Goal: Find contact information: Find contact information

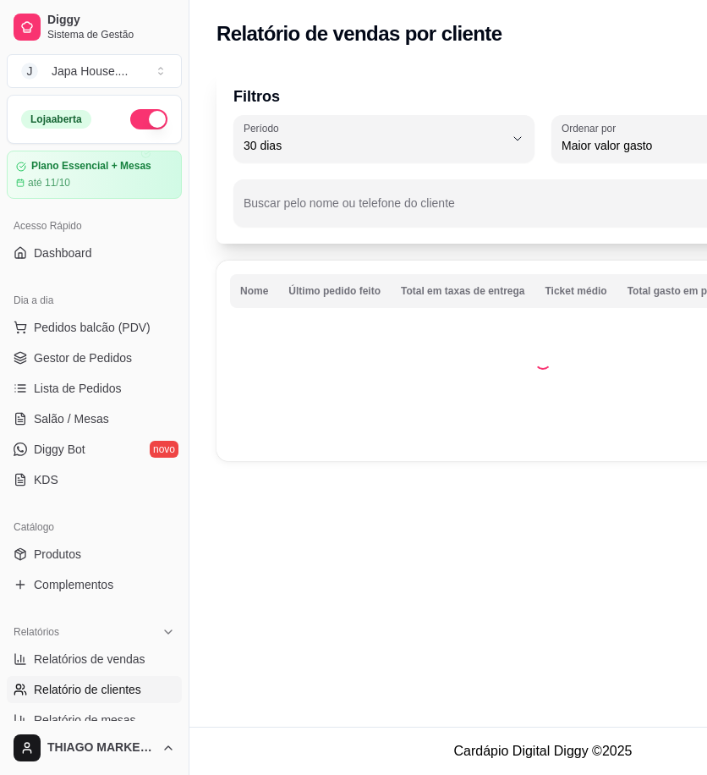
select select "30"
select select "HIGHEST_TOTAL_SPENT_WITH_ORDERS"
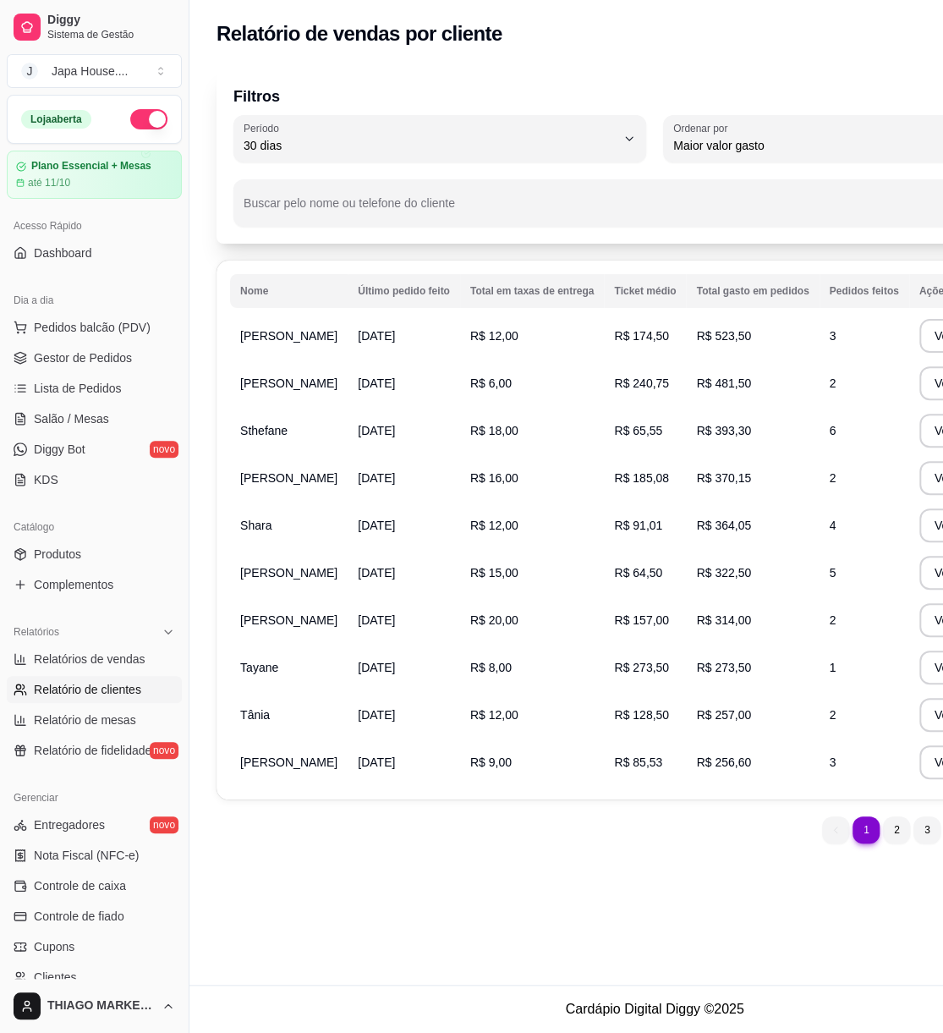
drag, startPoint x: 884, startPoint y: 861, endPoint x: 892, endPoint y: 856, distance: 9.2
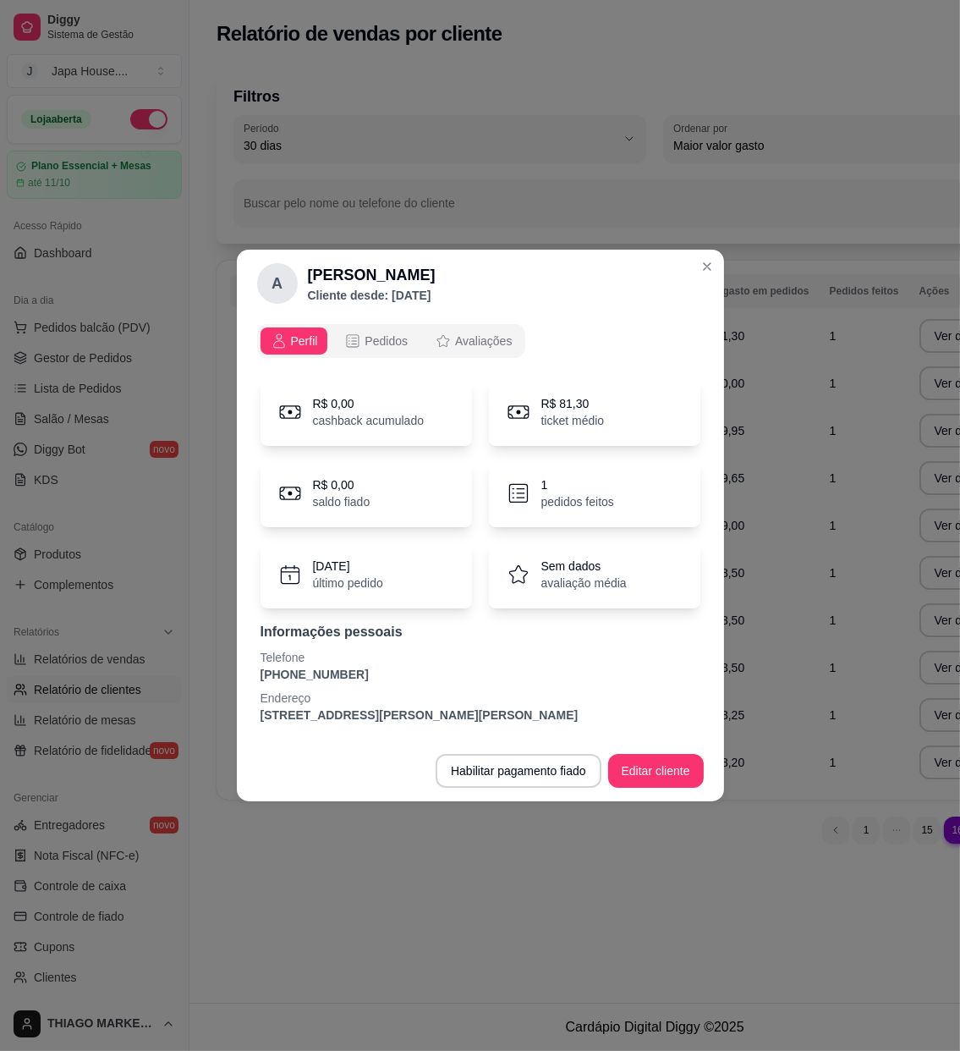
drag, startPoint x: 359, startPoint y: 694, endPoint x: 354, endPoint y: 673, distance: 21.6
click at [359, 694] on p "Endereço" at bounding box center [481, 697] width 440 height 17
drag, startPoint x: 339, startPoint y: 674, endPoint x: 277, endPoint y: 670, distance: 61.9
click at [262, 675] on p "[PHONE_NUMBER]" at bounding box center [481, 674] width 440 height 17
copy p "11) [PHONE_NUMBER]"
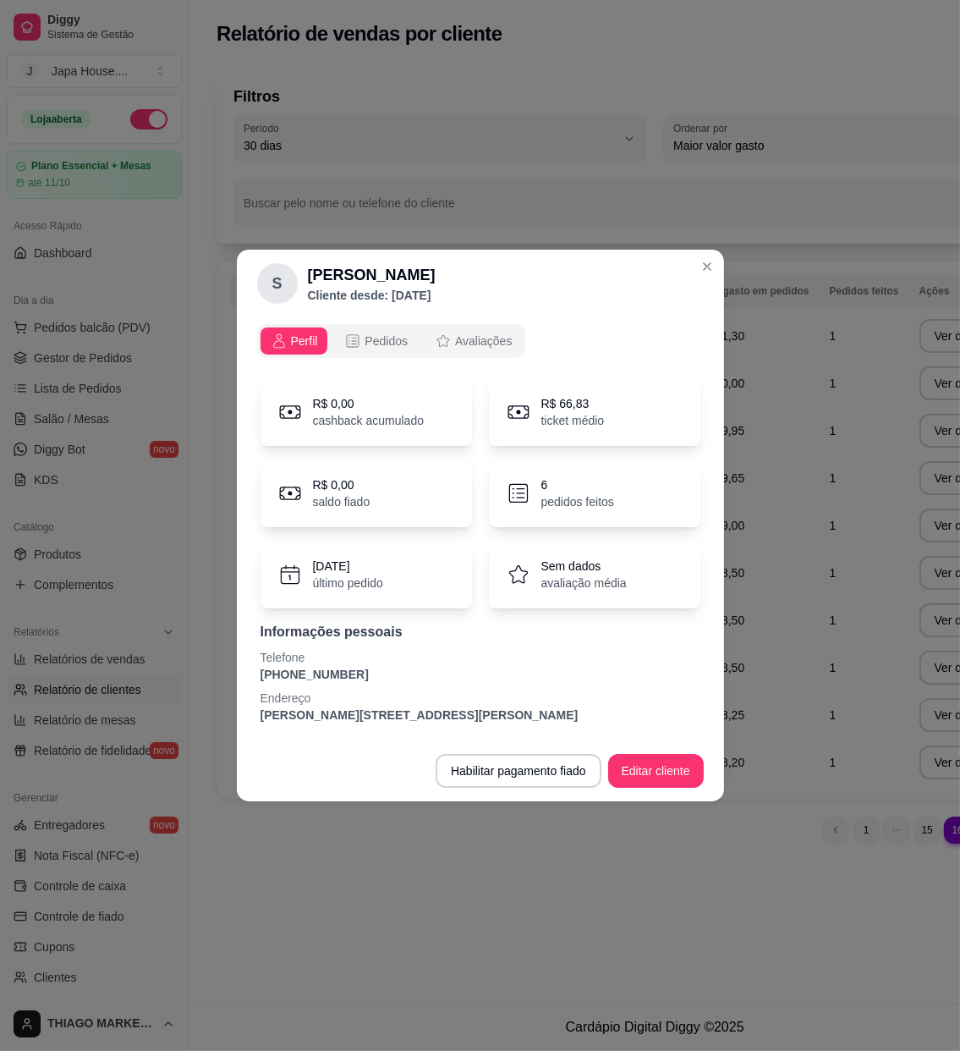
drag, startPoint x: 355, startPoint y: 675, endPoint x: 250, endPoint y: 682, distance: 105.1
click at [250, 682] on div "Perfil Pedidos Avaliações R$ 0,00 cashback acumulado R$ 66,83 ticket médio R$ 0…" at bounding box center [480, 528] width 487 height 423
copy p "[PHONE_NUMBER]"
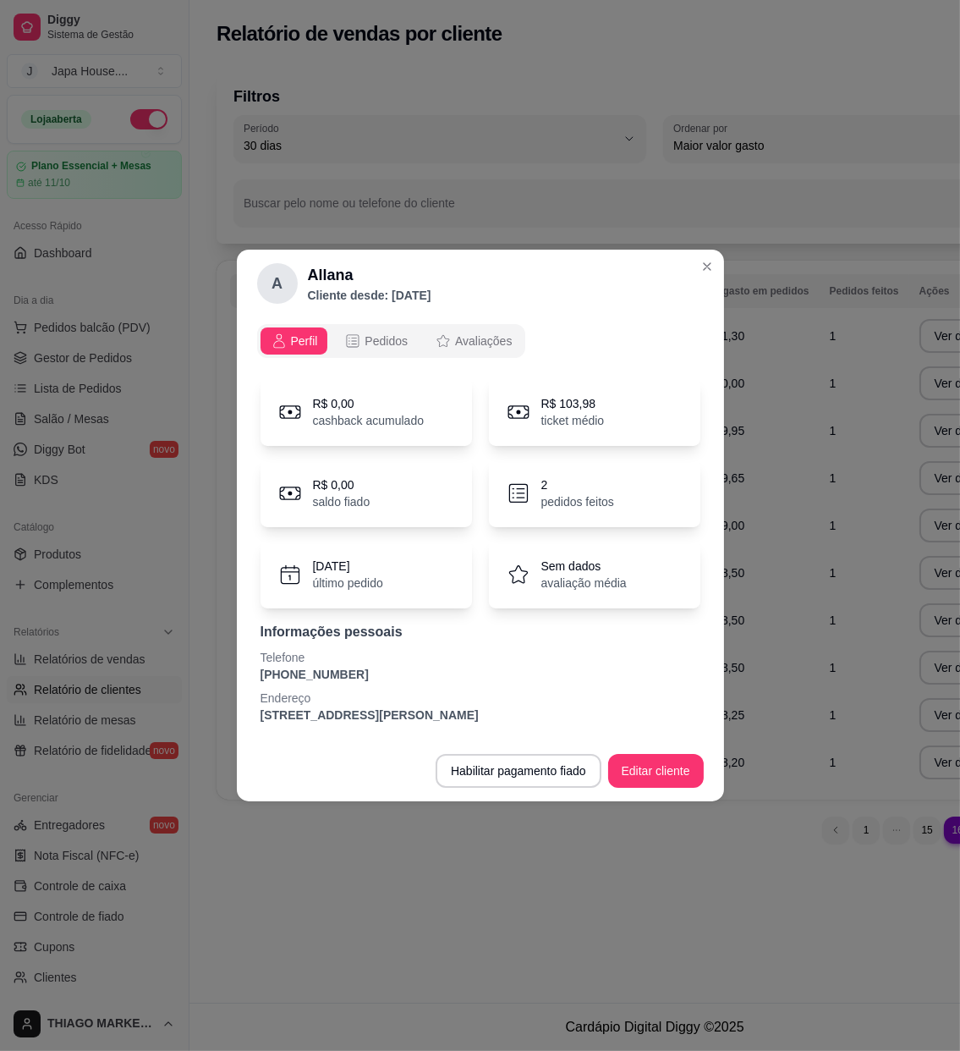
drag, startPoint x: 349, startPoint y: 678, endPoint x: 271, endPoint y: 680, distance: 78.7
click at [244, 681] on div "Perfil Pedidos Avaliações R$ 0,00 cashback acumulado R$ 103,98 ticket médio R$ …" at bounding box center [480, 528] width 487 height 423
copy p "[PHONE_NUMBER]"
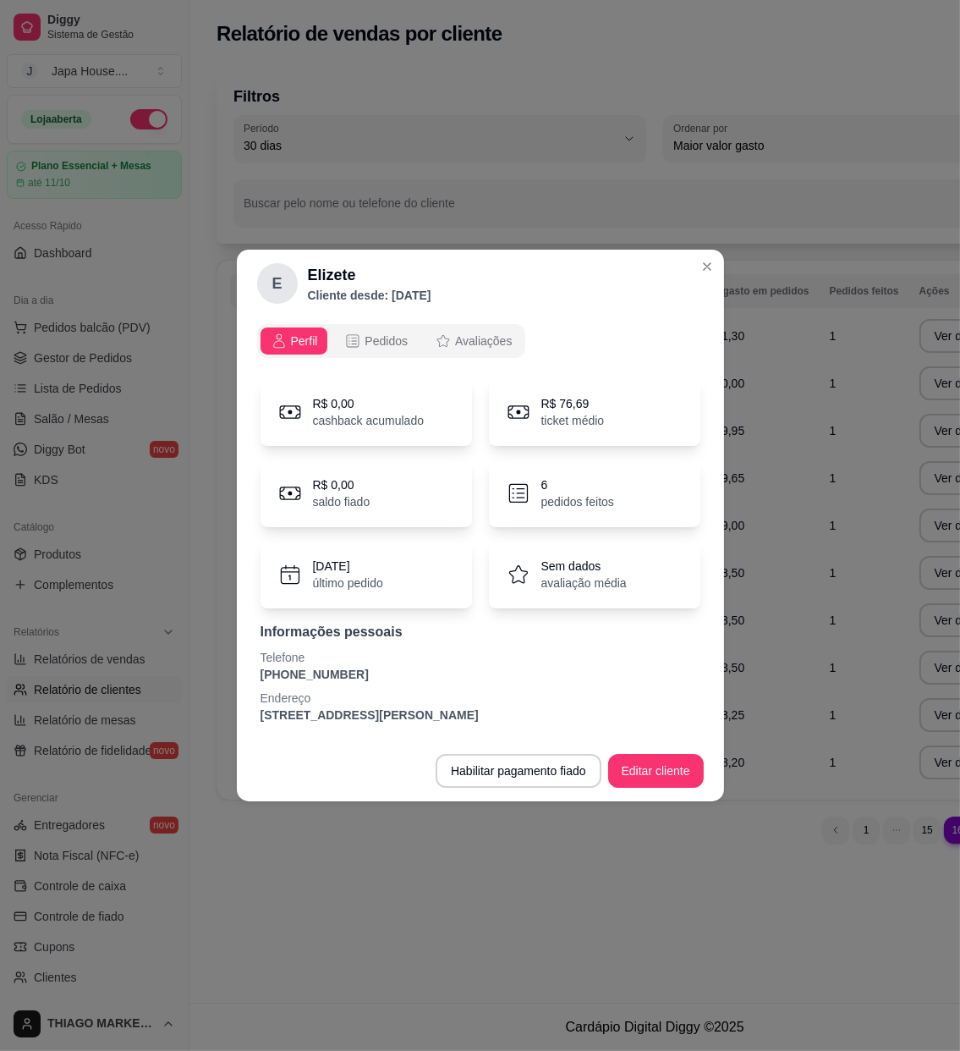
drag, startPoint x: 368, startPoint y: 676, endPoint x: 274, endPoint y: 673, distance: 94.0
click at [255, 680] on div "Perfil Pedidos Avaliações R$ 0,00 cashback acumulado R$ 76,69 ticket médio R$ 0…" at bounding box center [480, 528] width 487 height 423
copy p "[PHONE_NUMBER]"
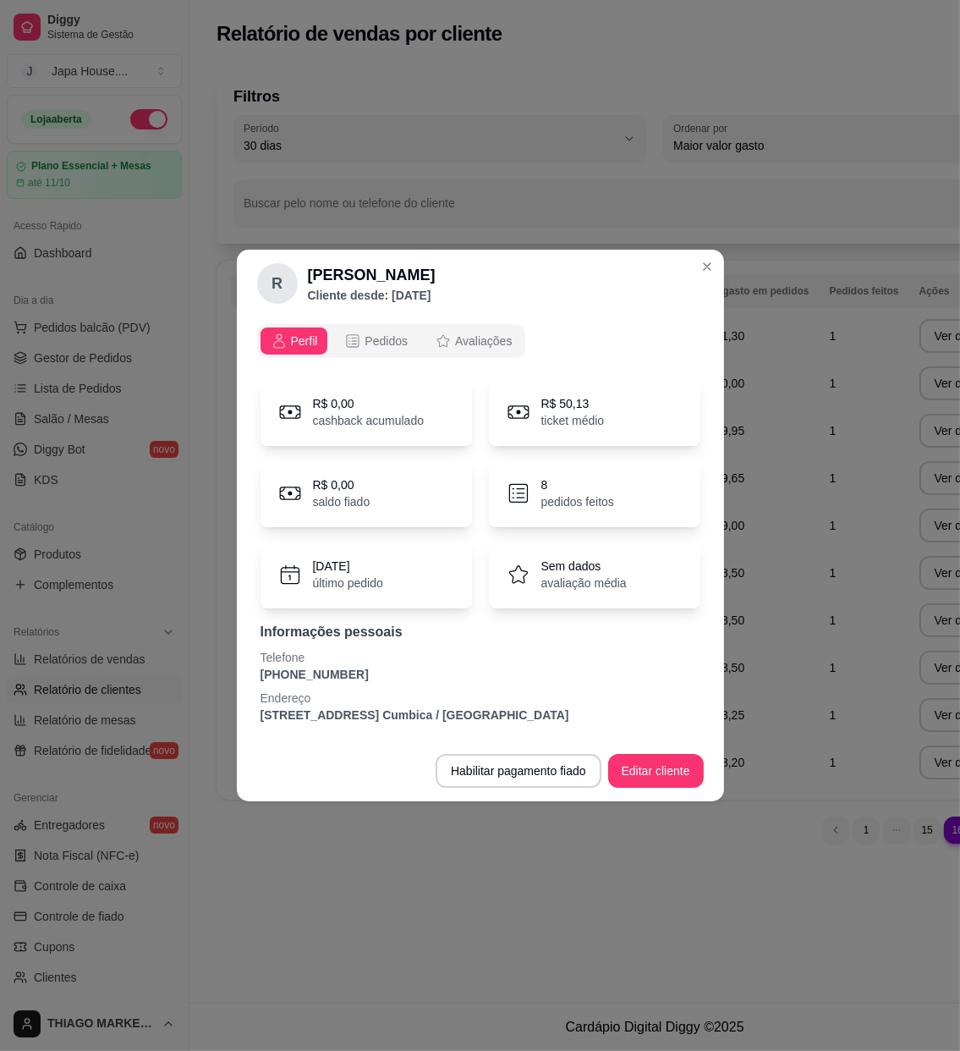
drag, startPoint x: 327, startPoint y: 673, endPoint x: 244, endPoint y: 673, distance: 83.8
click at [244, 673] on div "Perfil Pedidos Avaliações R$ 0,00 cashback acumulado R$ 50,13 ticket médio R$ 0…" at bounding box center [480, 528] width 487 height 423
copy p "[PHONE_NUMBER]"
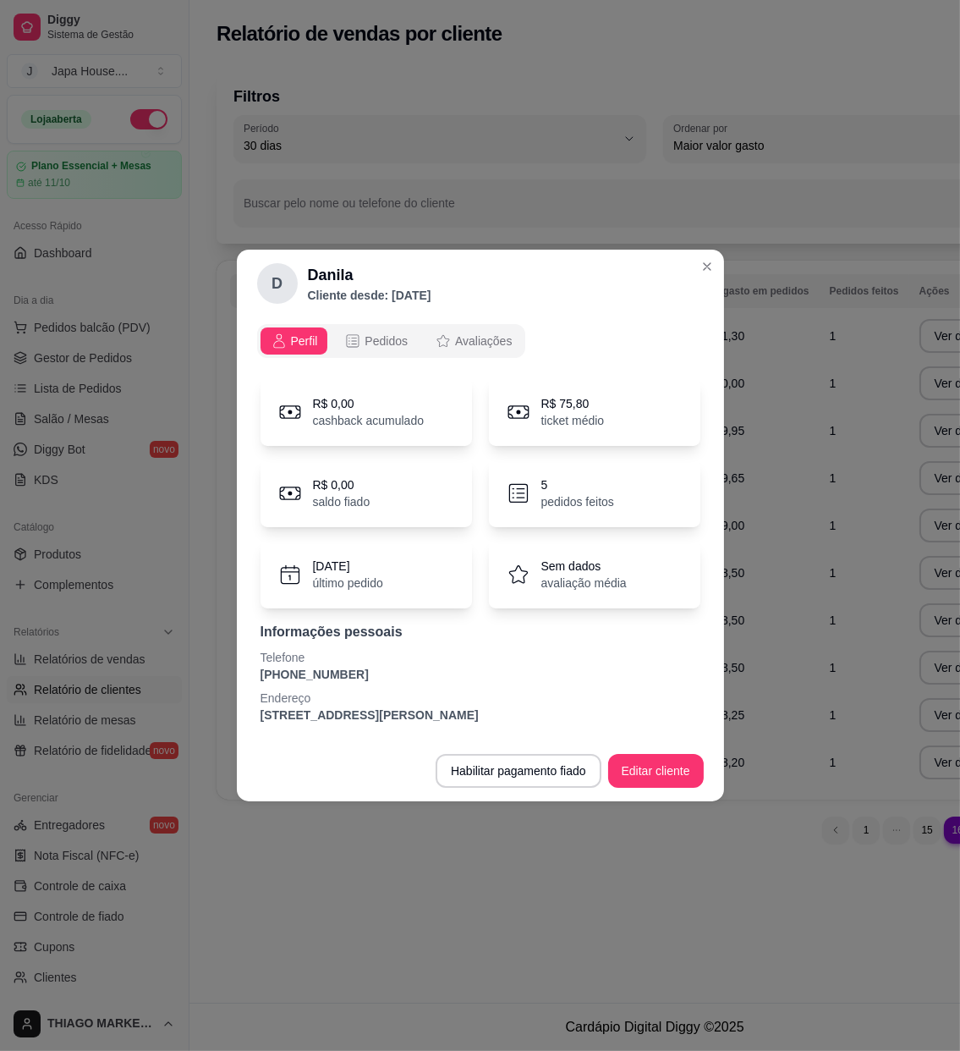
drag, startPoint x: 349, startPoint y: 678, endPoint x: 271, endPoint y: 674, distance: 77.9
click at [245, 677] on div "Perfil Pedidos Avaliações R$ 0,00 cashback acumulado R$ 75,80 ticket médio R$ 0…" at bounding box center [480, 528] width 487 height 423
copy p "[PHONE_NUMBER]"
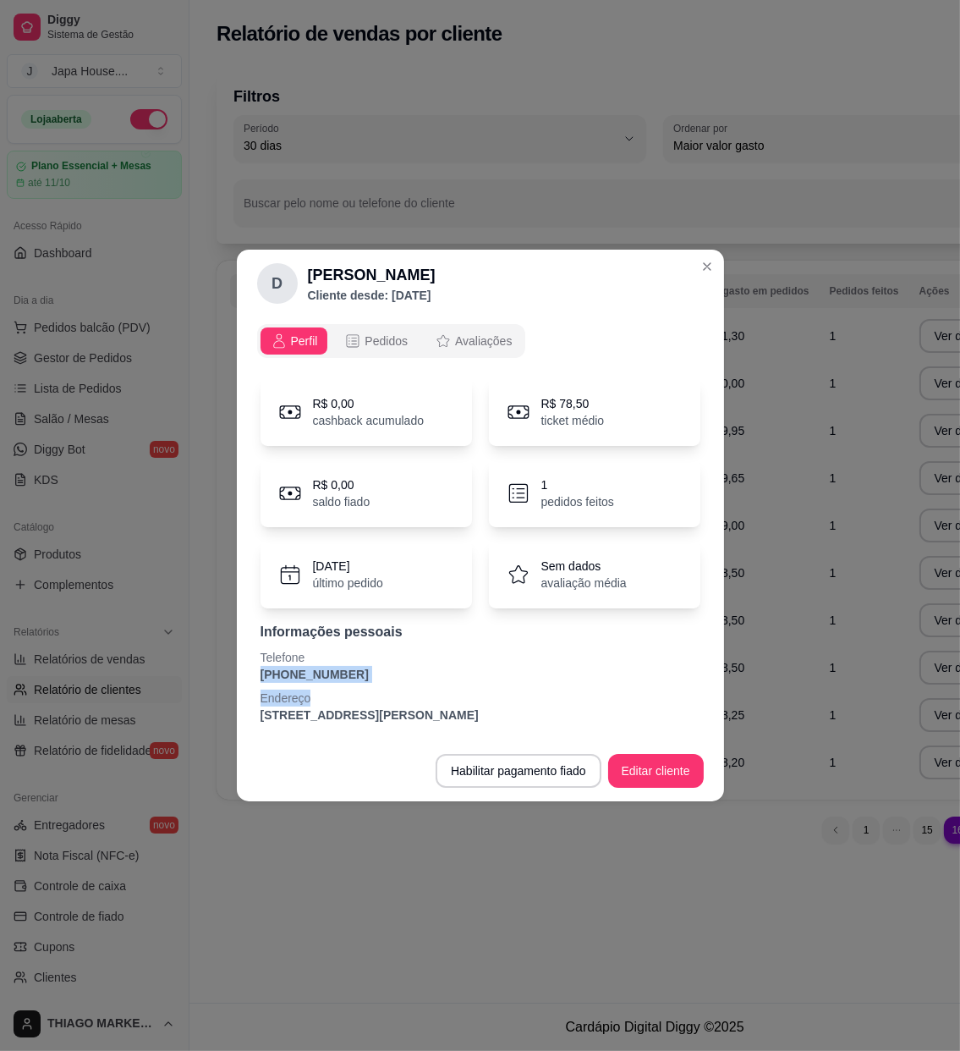
drag, startPoint x: 288, startPoint y: 685, endPoint x: 525, endPoint y: 714, distance: 238.6
click at [253, 666] on div "Perfil Pedidos Avaliações R$ 0,00 cashback acumulado R$ 78,50 ticket médio R$ 0…" at bounding box center [480, 528] width 487 height 423
click at [360, 677] on p "[PHONE_NUMBER]" at bounding box center [481, 674] width 440 height 17
drag, startPoint x: 349, startPoint y: 676, endPoint x: 282, endPoint y: 662, distance: 68.4
click at [250, 668] on div "Perfil Pedidos Avaliações R$ 0,00 cashback acumulado R$ 78,50 ticket médio R$ 0…" at bounding box center [480, 528] width 487 height 423
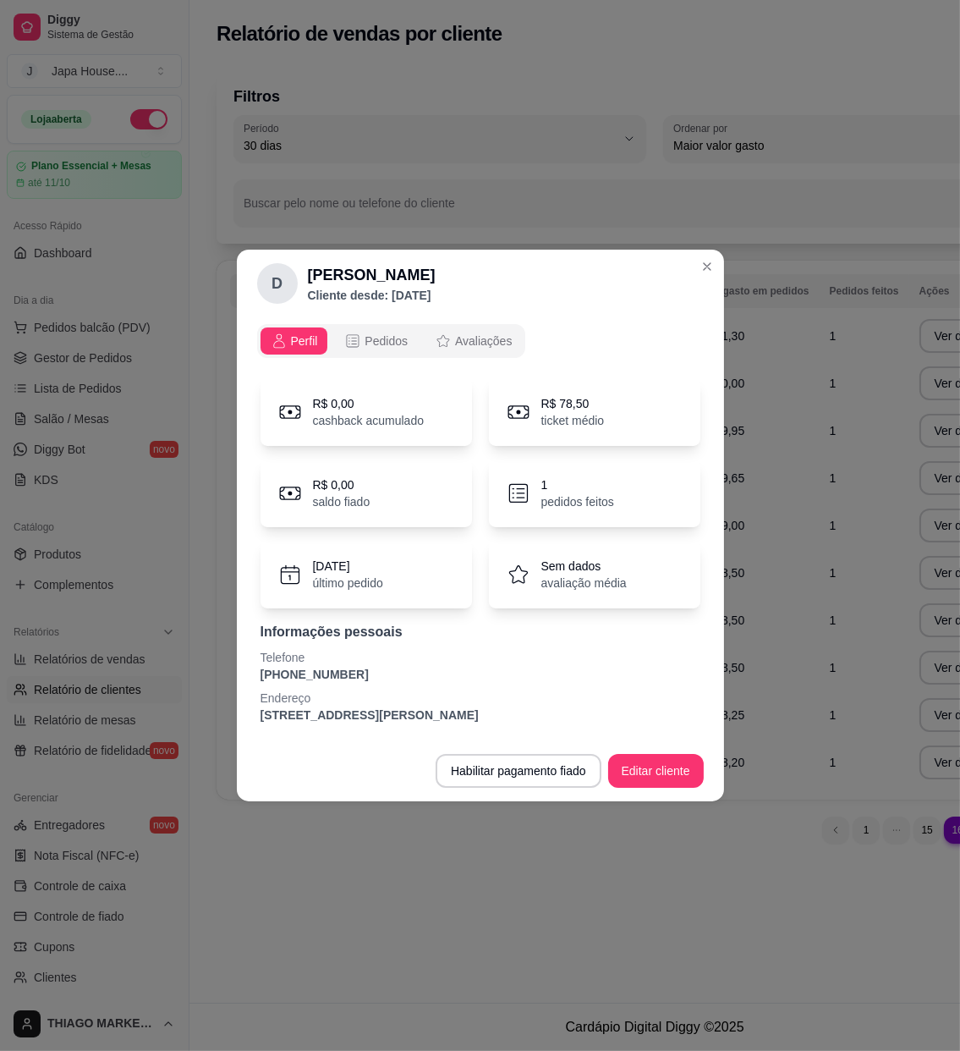
copy p "[PHONE_NUMBER]"
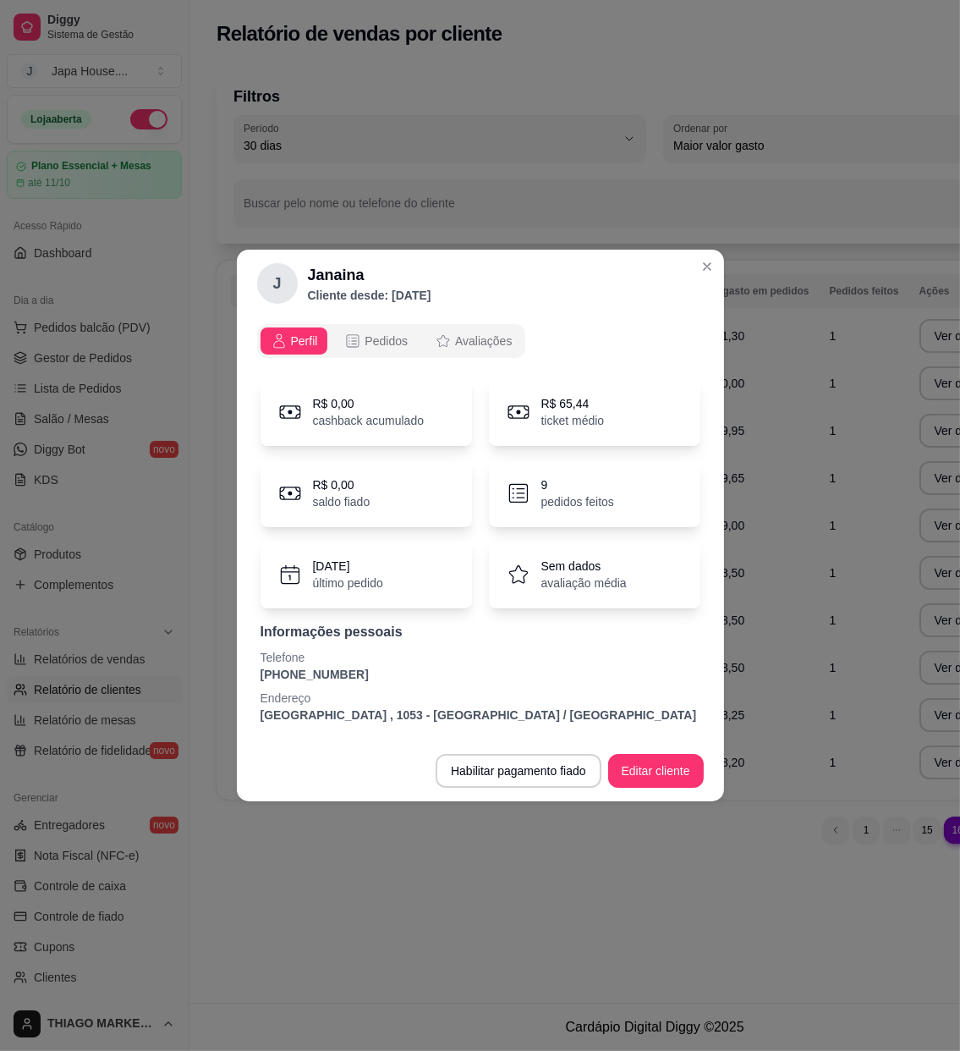
click at [351, 675] on p "[PHONE_NUMBER]" at bounding box center [481, 674] width 440 height 17
drag, startPoint x: 348, startPoint y: 674, endPoint x: 271, endPoint y: 673, distance: 77.0
click at [250, 675] on div "Perfil Pedidos Avaliações R$ 0,00 cashback acumulado R$ 65,44 ticket médio R$ 0…" at bounding box center [480, 528] width 487 height 423
copy p "[PHONE_NUMBER]"
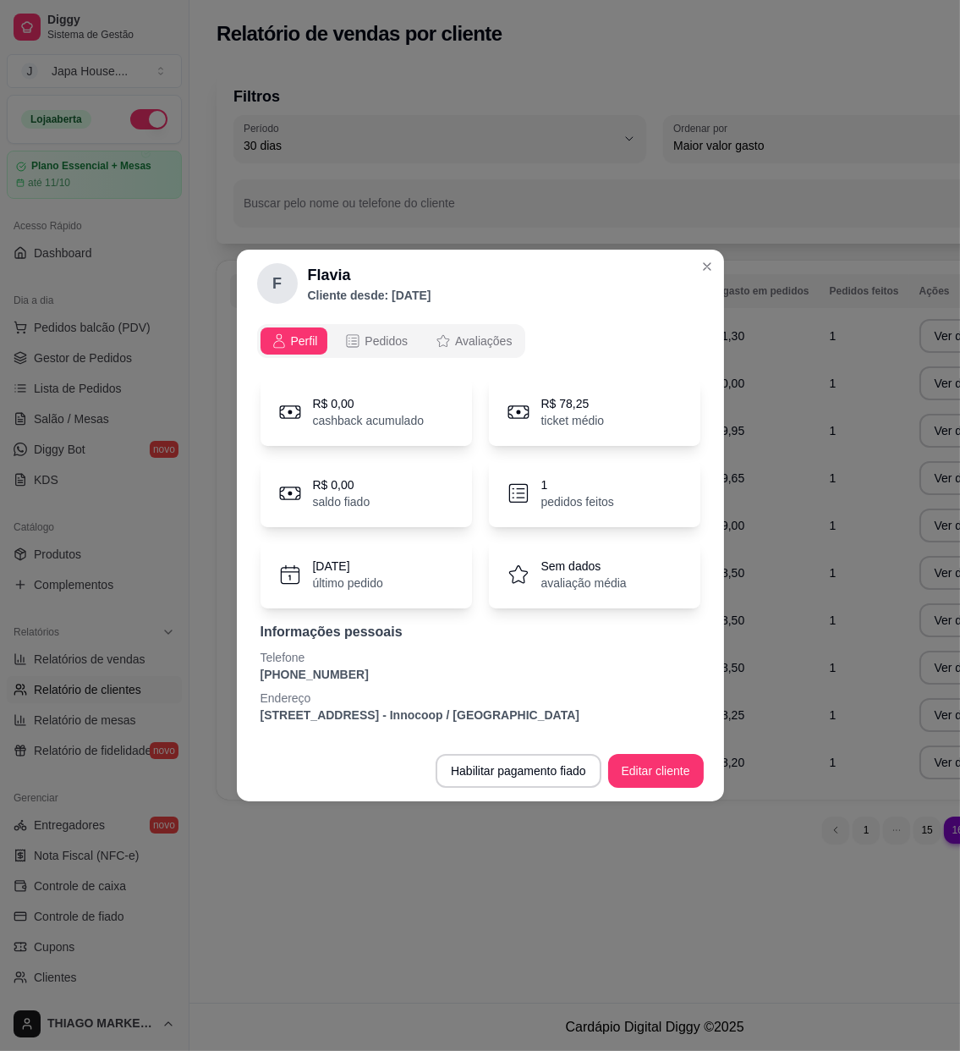
drag, startPoint x: 349, startPoint y: 667, endPoint x: 247, endPoint y: 673, distance: 102.6
click at [247, 673] on div "Perfil Pedidos Avaliações R$ 0,00 cashback acumulado R$ 78,25 ticket médio R$ 0…" at bounding box center [480, 528] width 487 height 423
copy p "[PHONE_NUMBER]"
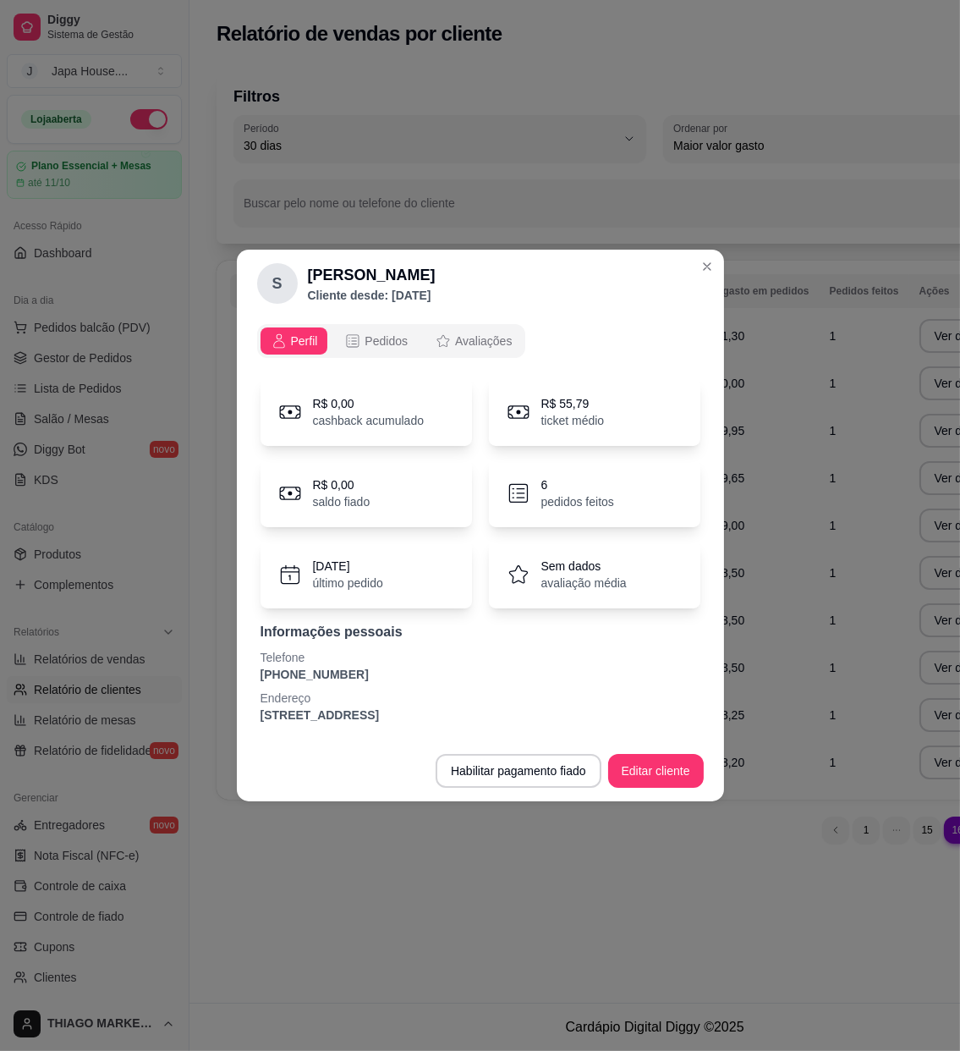
drag, startPoint x: 371, startPoint y: 673, endPoint x: 257, endPoint y: 671, distance: 113.4
click at [257, 671] on div "R$ 0,00 cashback acumulado R$ 55,79 ticket médio R$ 0,00 saldo fiado 6 pedidos …" at bounding box center [480, 550] width 447 height 365
copy p "[PHONE_NUMBER]"
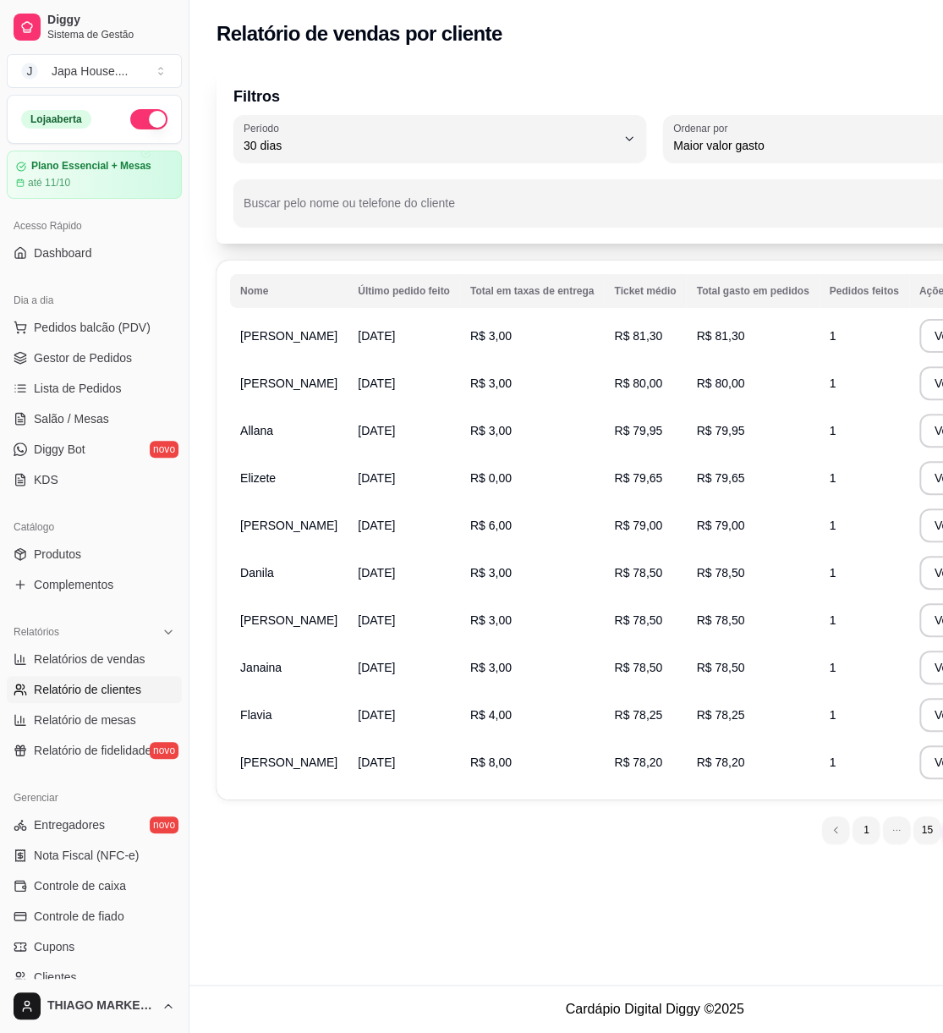
click at [706, 774] on li "16" at bounding box center [958, 829] width 26 height 26
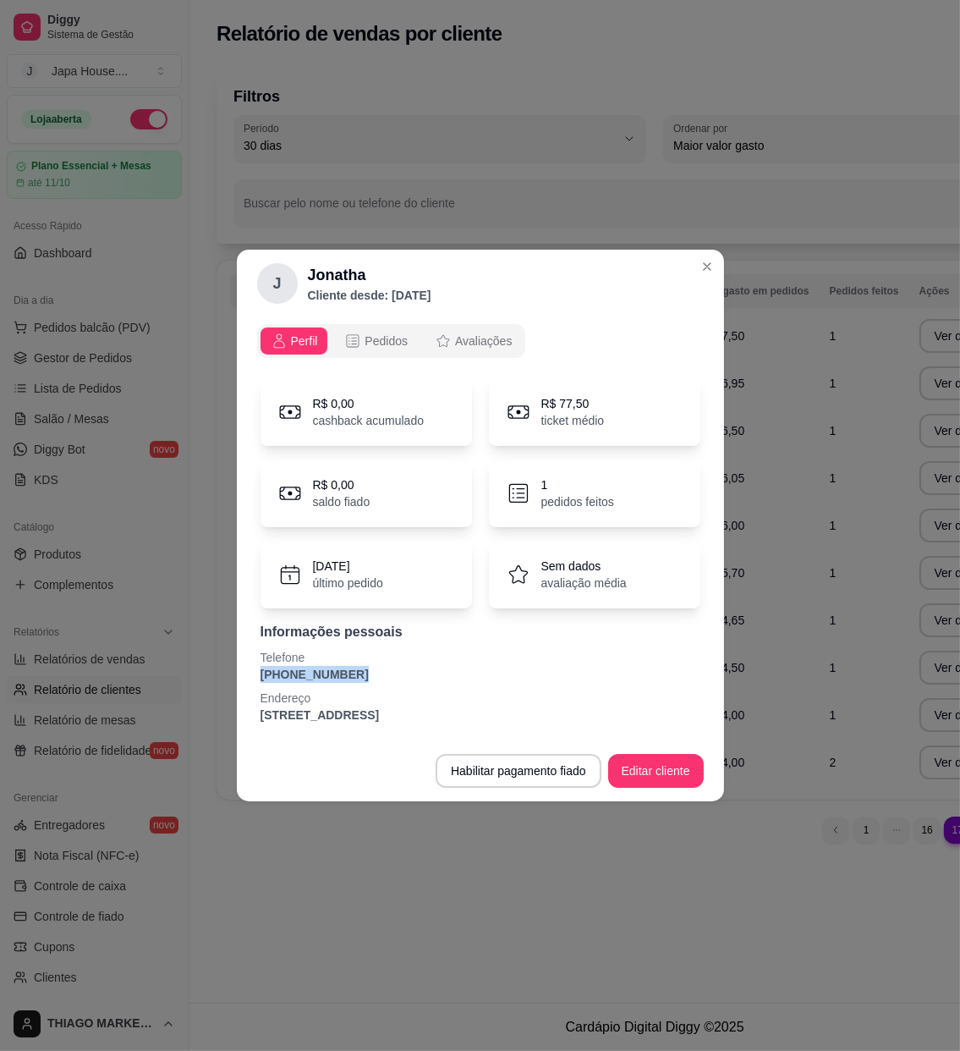
drag, startPoint x: 288, startPoint y: 673, endPoint x: 250, endPoint y: 678, distance: 37.7
click at [250, 678] on div "Perfil Pedidos Avaliações R$ 0,00 cashback acumulado R$ 77,50 ticket médio R$ 0…" at bounding box center [480, 528] width 487 height 423
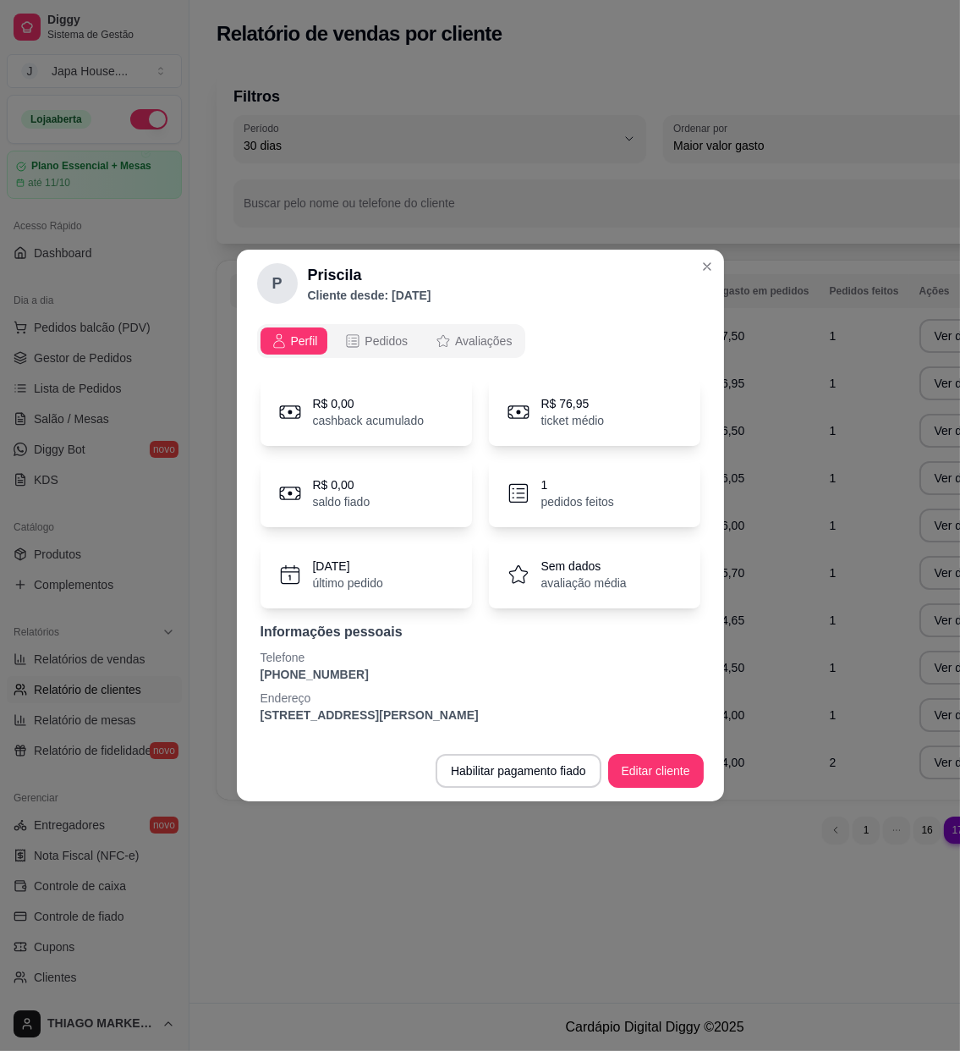
drag, startPoint x: 370, startPoint y: 680, endPoint x: 257, endPoint y: 678, distance: 112.5
click at [257, 678] on div "R$ 0,00 cashback acumulado R$ 76,95 ticket médio R$ 0,00 saldo fiado 1 pedidos …" at bounding box center [480, 550] width 447 height 365
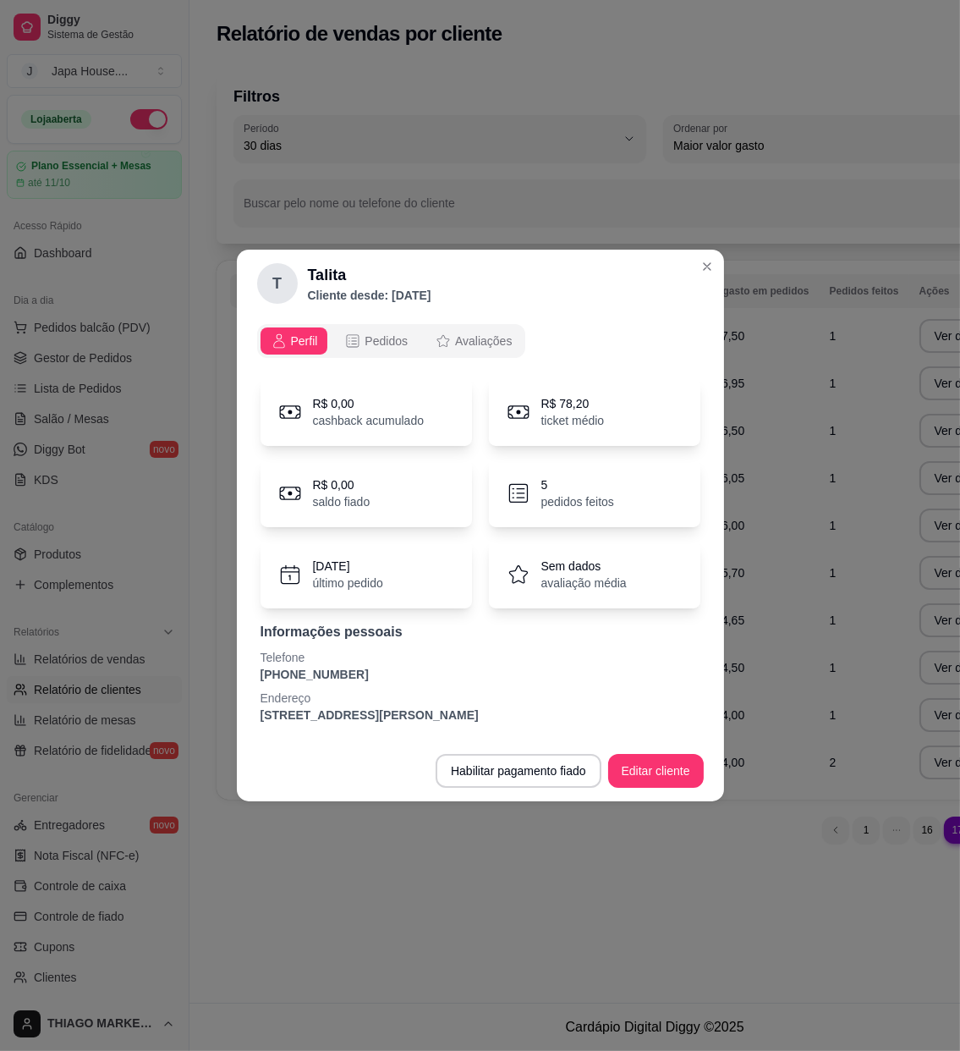
drag, startPoint x: 361, startPoint y: 674, endPoint x: 239, endPoint y: 681, distance: 122.9
click at [239, 681] on div "Perfil Pedidos Avaliações R$ 0,00 cashback acumulado R$ 78,20 ticket médio R$ 0…" at bounding box center [480, 528] width 487 height 423
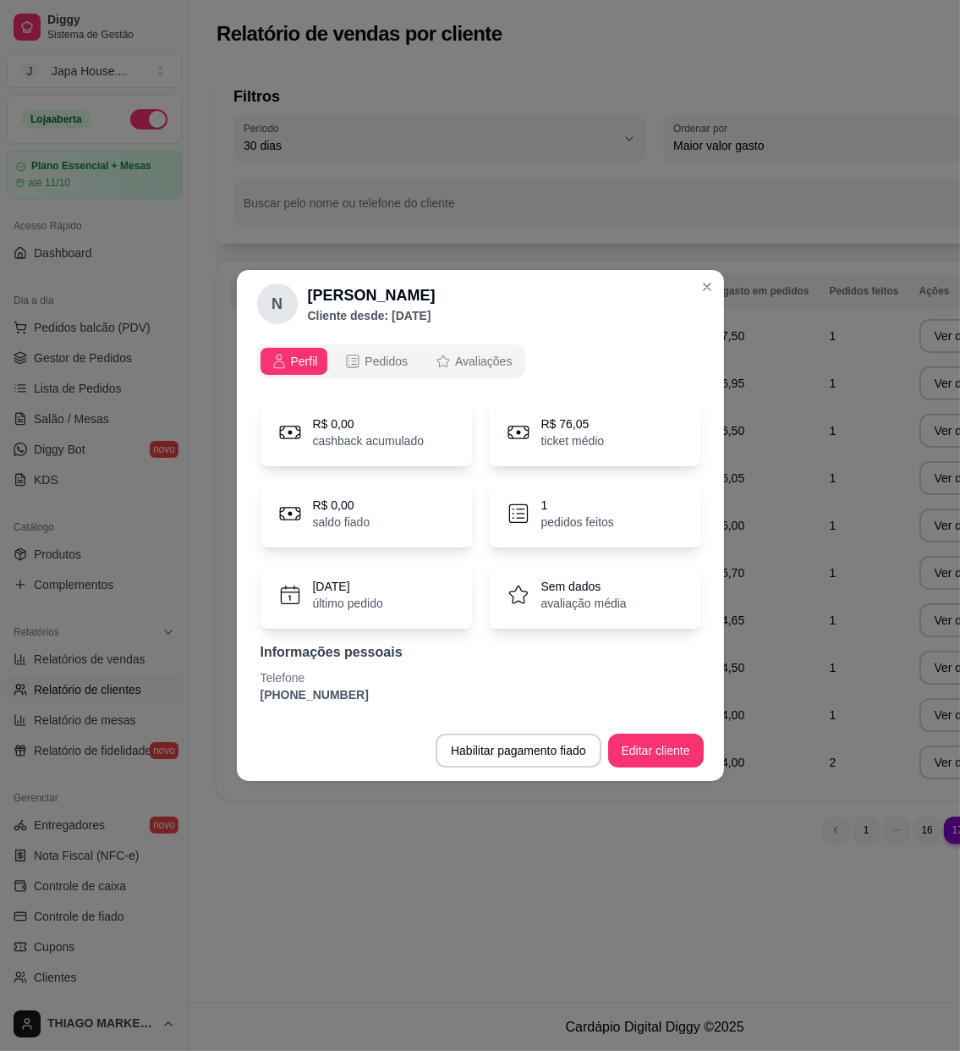
drag, startPoint x: 360, startPoint y: 700, endPoint x: 257, endPoint y: 706, distance: 102.6
click at [257, 706] on div "R$ 0,00 cashback acumulado R$ 76,05 ticket médio R$ 0,00 saldo fiado 1 pedidos …" at bounding box center [480, 550] width 447 height 325
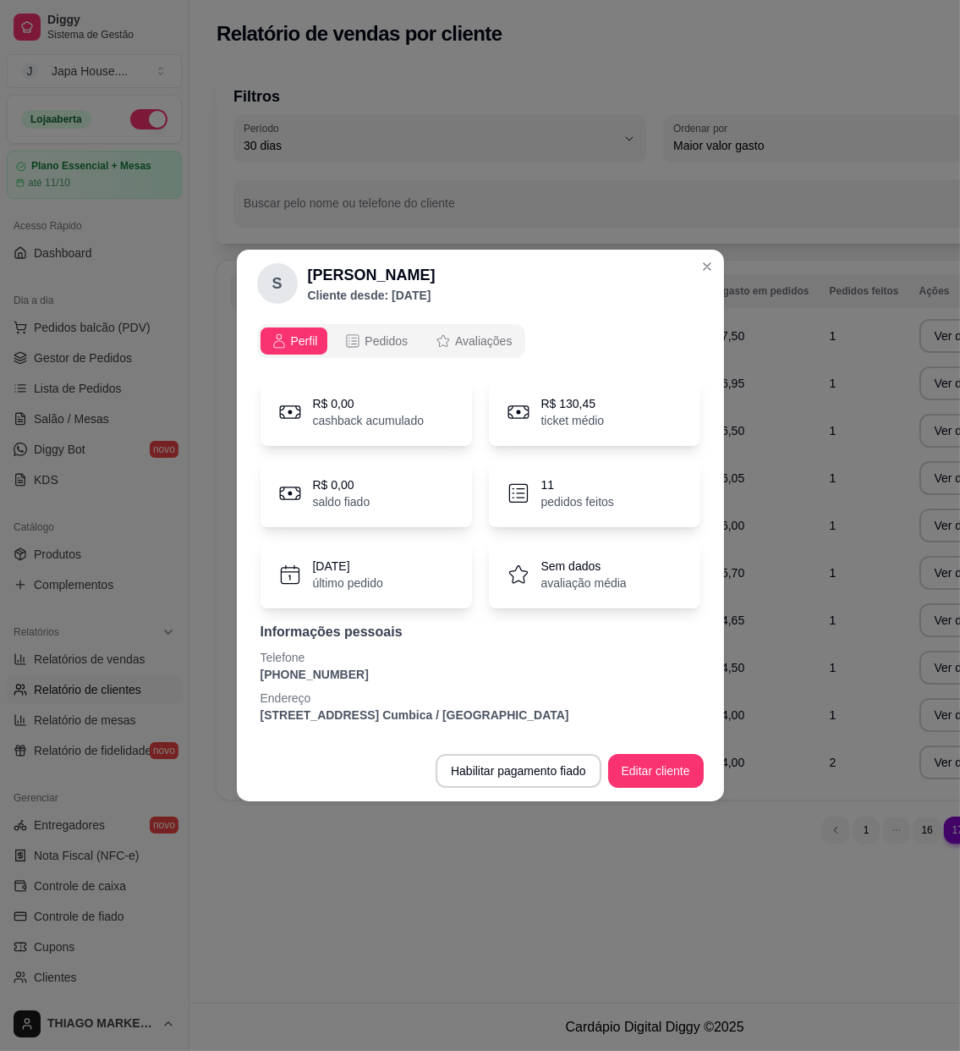
drag, startPoint x: 343, startPoint y: 682, endPoint x: 305, endPoint y: 684, distance: 39.0
click at [305, 684] on div "Informações pessoais Telefone [PHONE_NUMBER] Endereço [STREET_ADDRESS] Cumbica …" at bounding box center [481, 673] width 440 height 102
click at [355, 673] on p "[PHONE_NUMBER]" at bounding box center [481, 674] width 440 height 17
drag, startPoint x: 304, startPoint y: 677, endPoint x: 232, endPoint y: 678, distance: 71.9
click at [232, 678] on div "S Sheyla Cliente desde: [DATE] Perfil Pedidos Avaliações R$ 0,00 cashback acumu…" at bounding box center [480, 525] width 960 height 1051
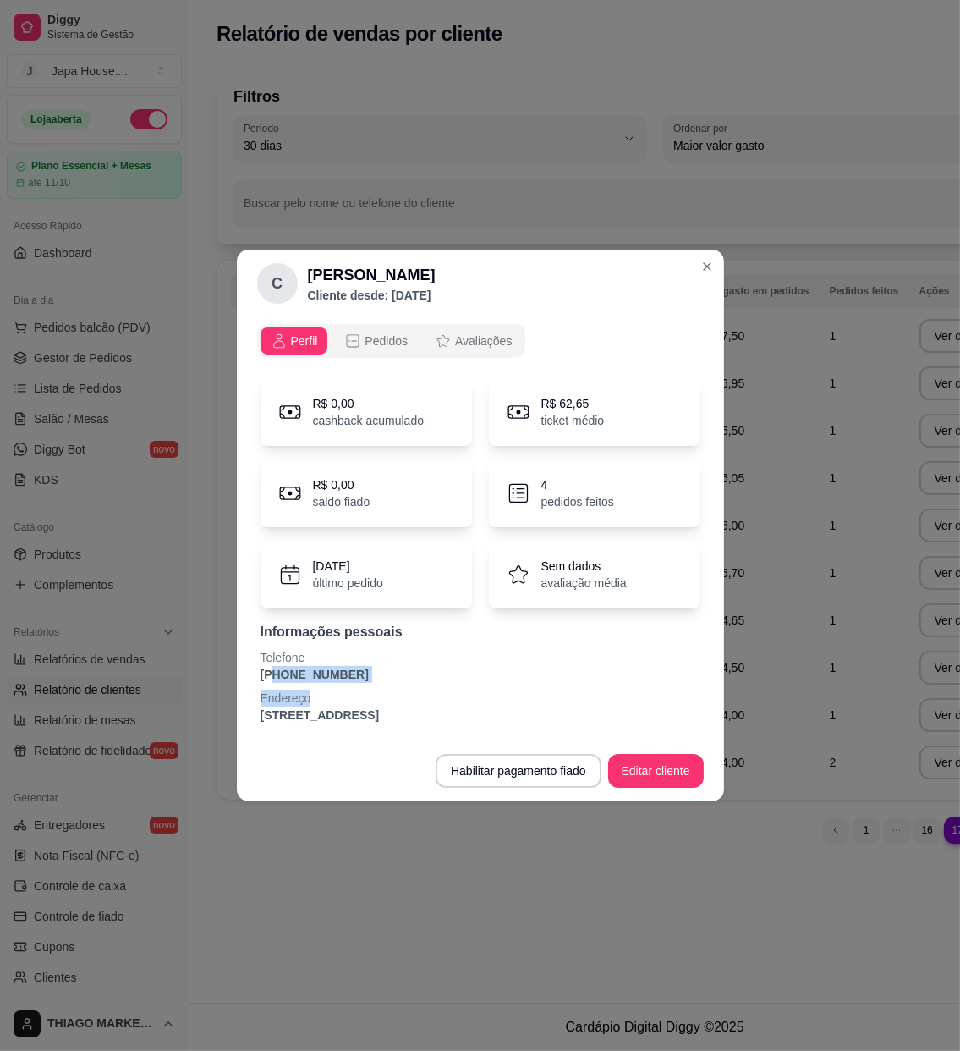
drag, startPoint x: 349, startPoint y: 687, endPoint x: 390, endPoint y: 678, distance: 42.5
click at [270, 680] on div "Informações pessoais Telefone [PHONE_NUMBER] Endereço [STREET_ADDRESS]" at bounding box center [481, 673] width 440 height 102
click at [392, 677] on p "[PHONE_NUMBER]" at bounding box center [481, 674] width 440 height 17
drag, startPoint x: 352, startPoint y: 672, endPoint x: 303, endPoint y: 671, distance: 49.1
click at [253, 678] on div "Perfil Pedidos Avaliações R$ 0,00 cashback acumulado R$ 62,65 ticket médio R$ 0…" at bounding box center [480, 528] width 487 height 423
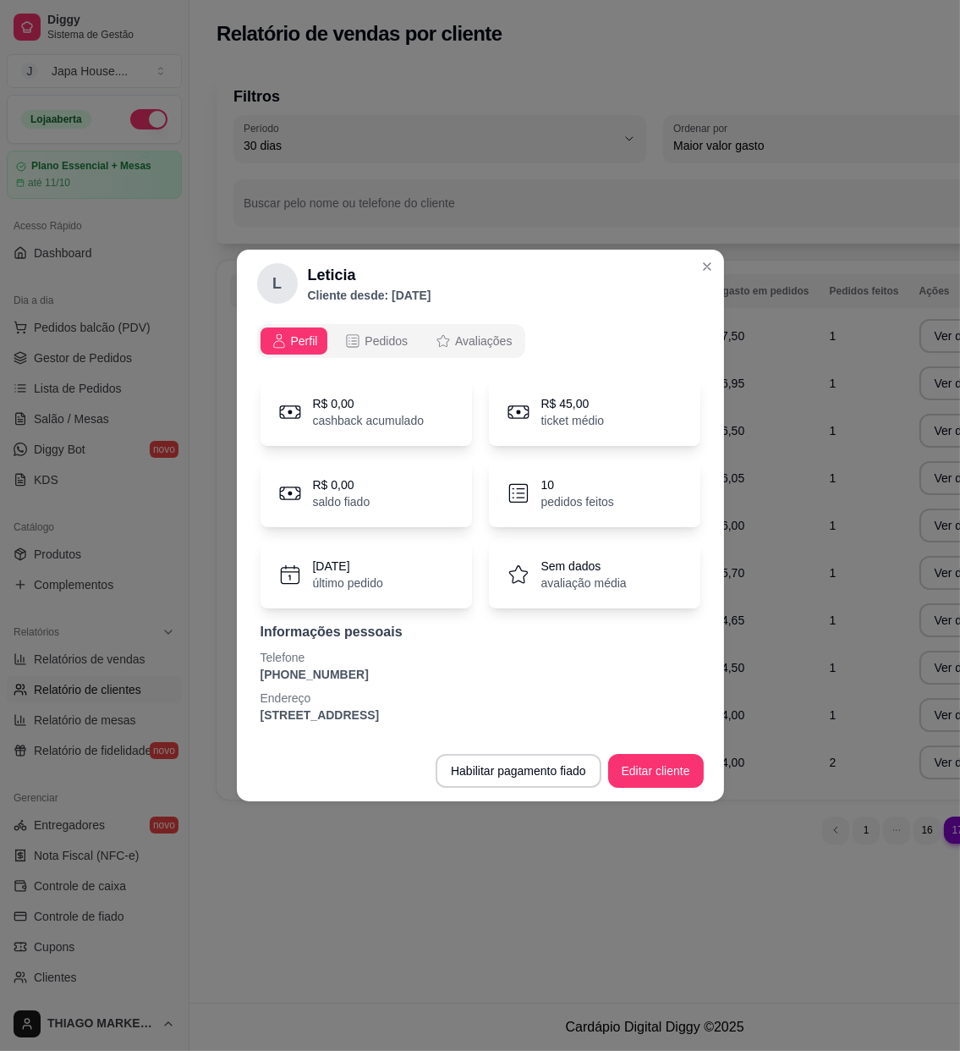
drag, startPoint x: 361, startPoint y: 679, endPoint x: 258, endPoint y: 679, distance: 103.2
click at [258, 679] on div "R$ 0,00 cashback acumulado R$ 45,00 ticket médio R$ 0,00 saldo fiado 10 pedidos…" at bounding box center [480, 550] width 447 height 365
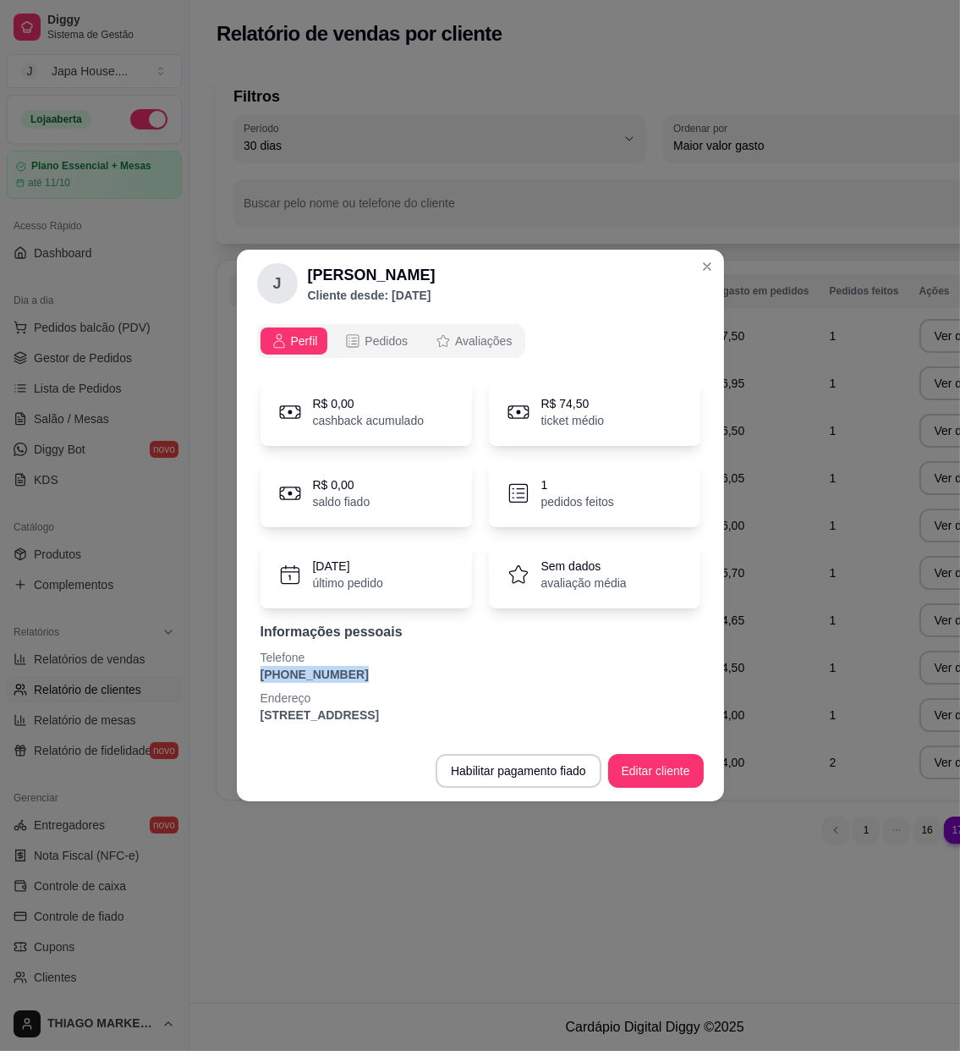
drag, startPoint x: 349, startPoint y: 670, endPoint x: 223, endPoint y: 678, distance: 125.5
click at [223, 678] on div "[PERSON_NAME] sena Cliente desde: [DATE] Perfil Pedidos Avaliações R$ 0,00 cash…" at bounding box center [480, 525] width 960 height 1051
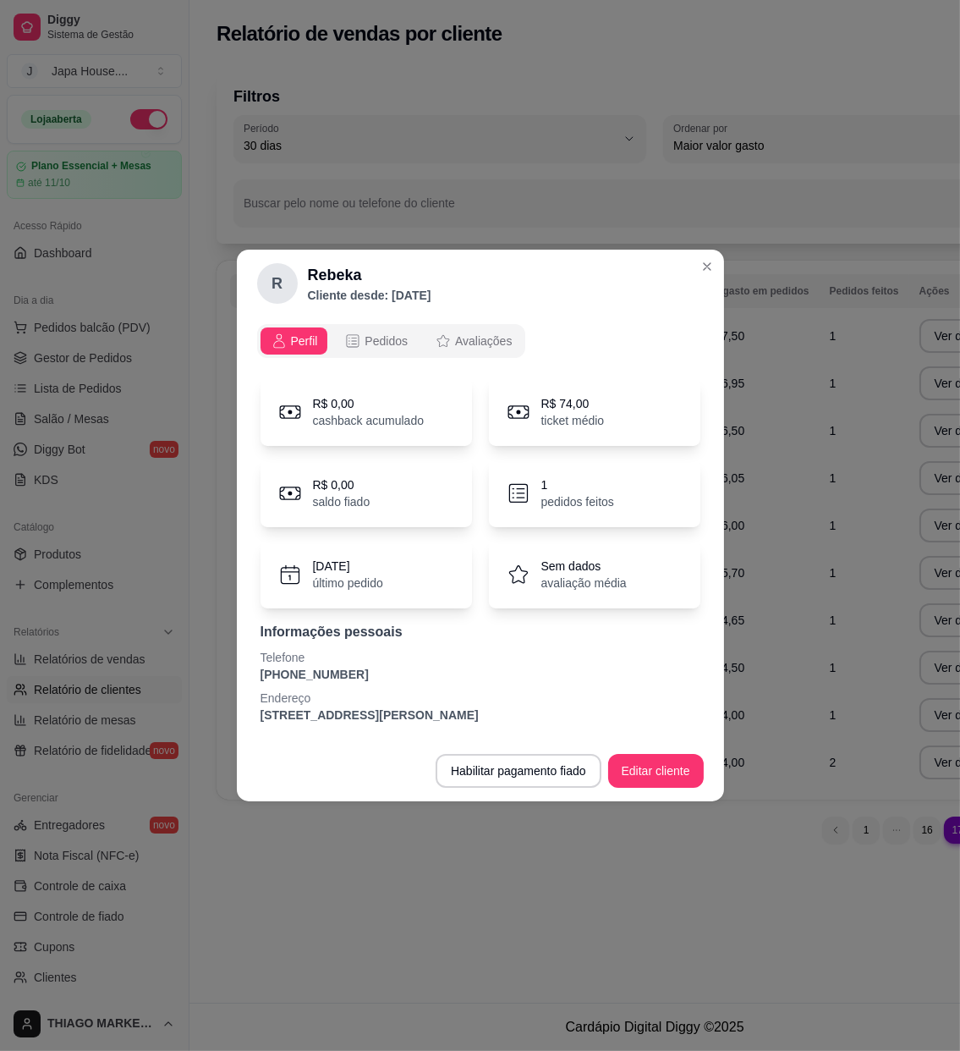
drag, startPoint x: 356, startPoint y: 677, endPoint x: 254, endPoint y: 681, distance: 102.5
click at [254, 681] on div "Perfil Pedidos Avaliações R$ 0,00 cashback acumulado R$ 74,00 ticket médio R$ 0…" at bounding box center [480, 528] width 487 height 423
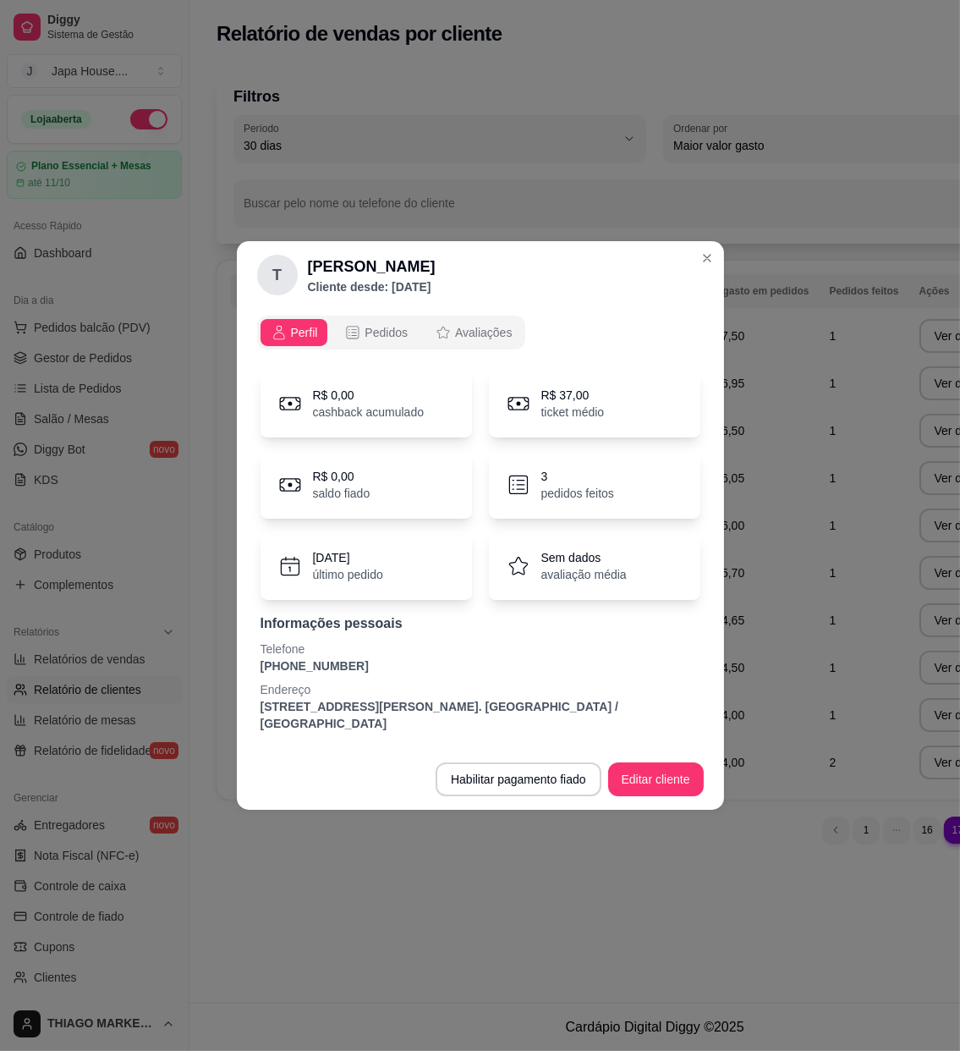
drag, startPoint x: 355, startPoint y: 675, endPoint x: 255, endPoint y: 680, distance: 100.0
click at [255, 680] on div "Perfil Pedidos Avaliações R$ 0,00 cashback acumulado R$ 37,00 ticket médio R$ 0…" at bounding box center [480, 529] width 487 height 440
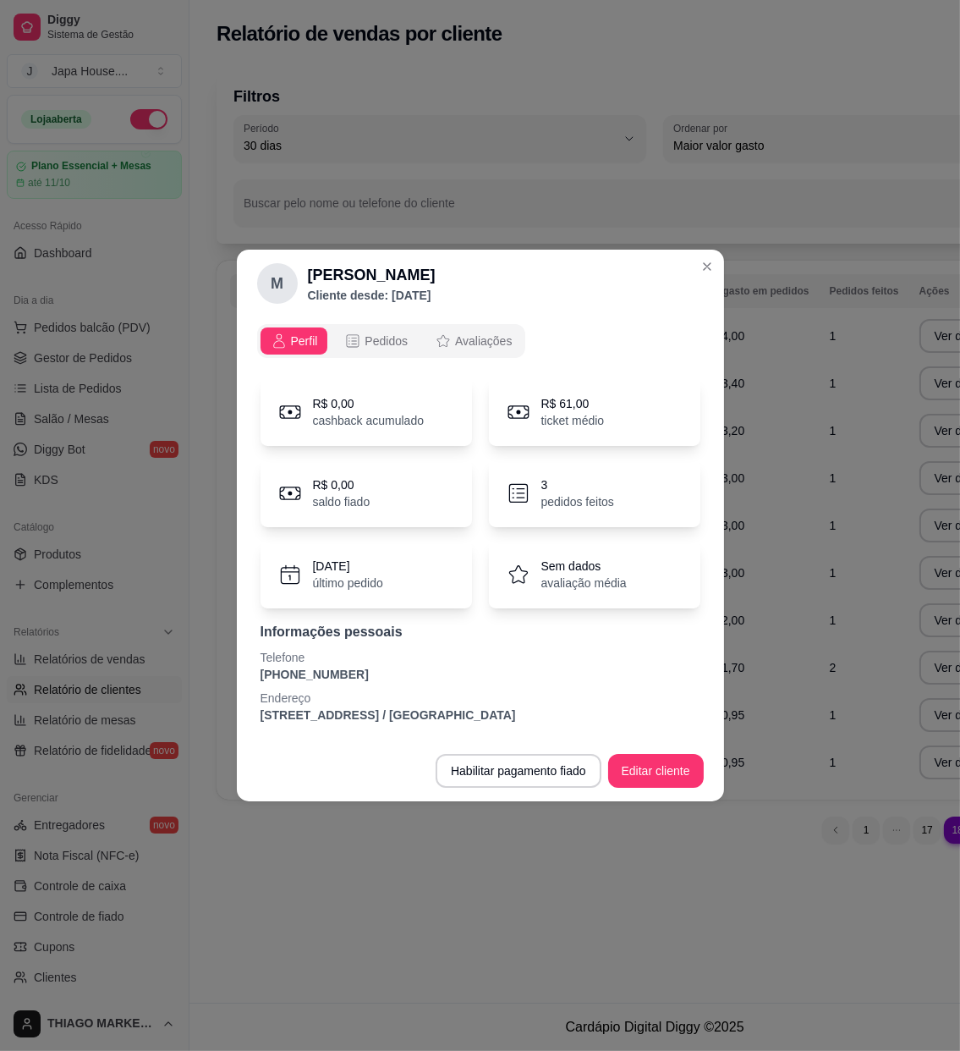
drag, startPoint x: 354, startPoint y: 674, endPoint x: 235, endPoint y: 677, distance: 118.5
click at [235, 677] on div "M [PERSON_NAME] desde: [DATE] Perfil Pedidos Avaliações R$ 0,00 cashback acumul…" at bounding box center [480, 525] width 960 height 1051
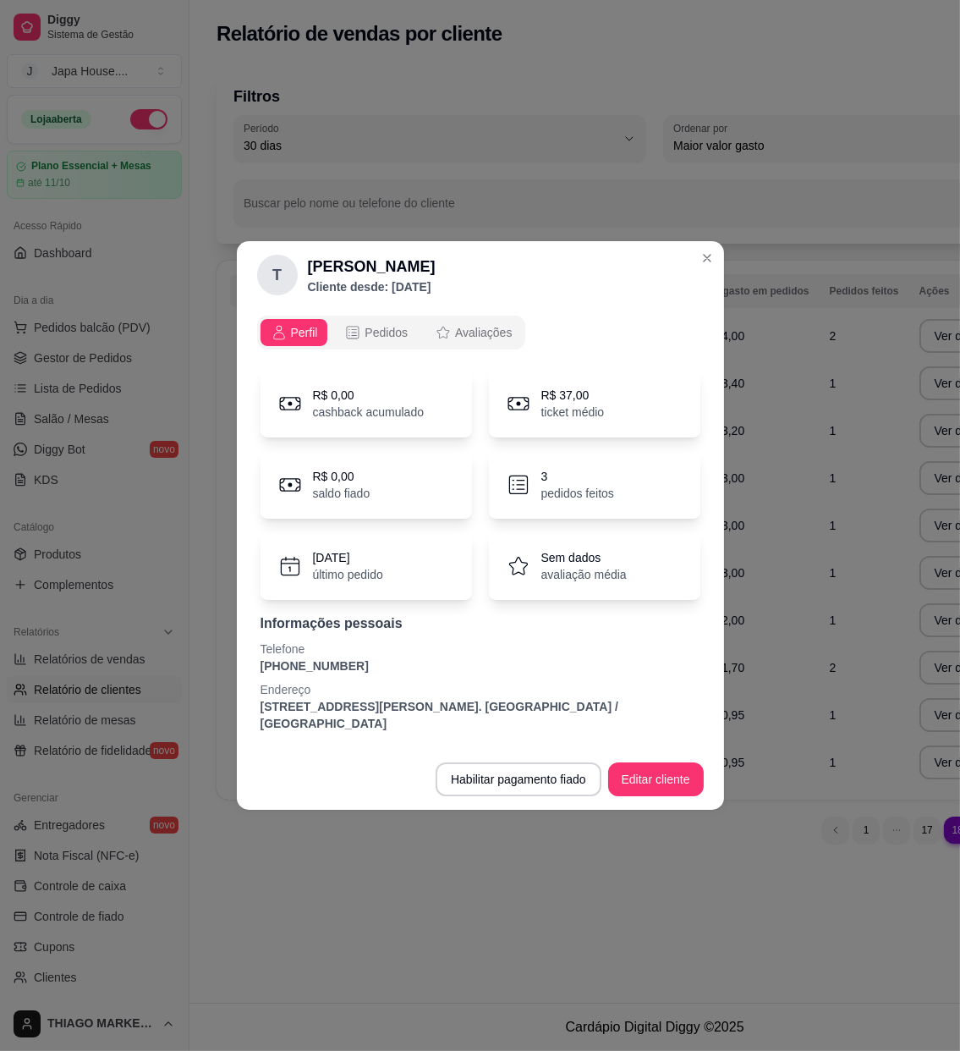
drag, startPoint x: 347, startPoint y: 679, endPoint x: 241, endPoint y: 669, distance: 106.2
click at [241, 669] on div "Perfil Pedidos Avaliações R$ 0,00 cashback acumulado R$ 37,00 ticket médio R$ 0…" at bounding box center [480, 529] width 487 height 440
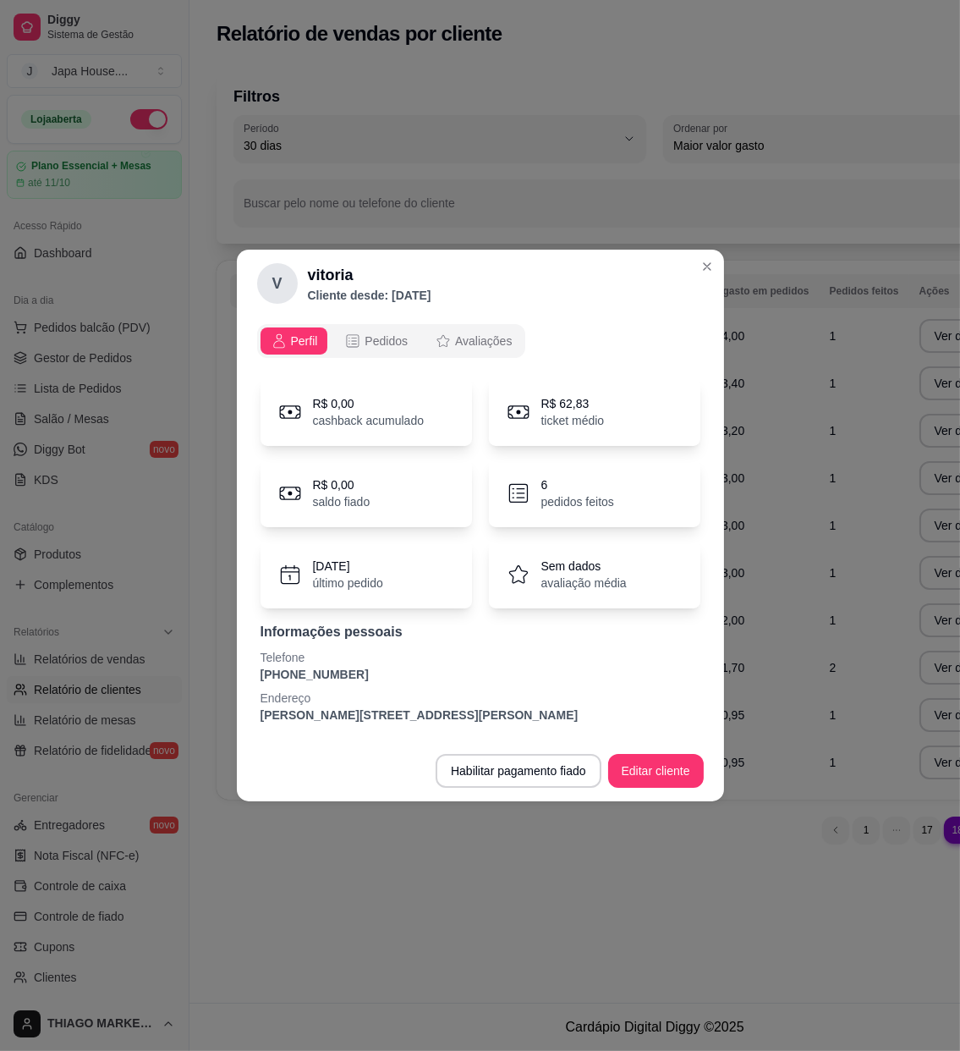
drag, startPoint x: 350, startPoint y: 668, endPoint x: 271, endPoint y: 673, distance: 79.7
click at [252, 682] on div "Perfil Pedidos Avaliações R$ 0,00 cashback acumulado R$ 62,83 ticket médio R$ 0…" at bounding box center [480, 528] width 487 height 423
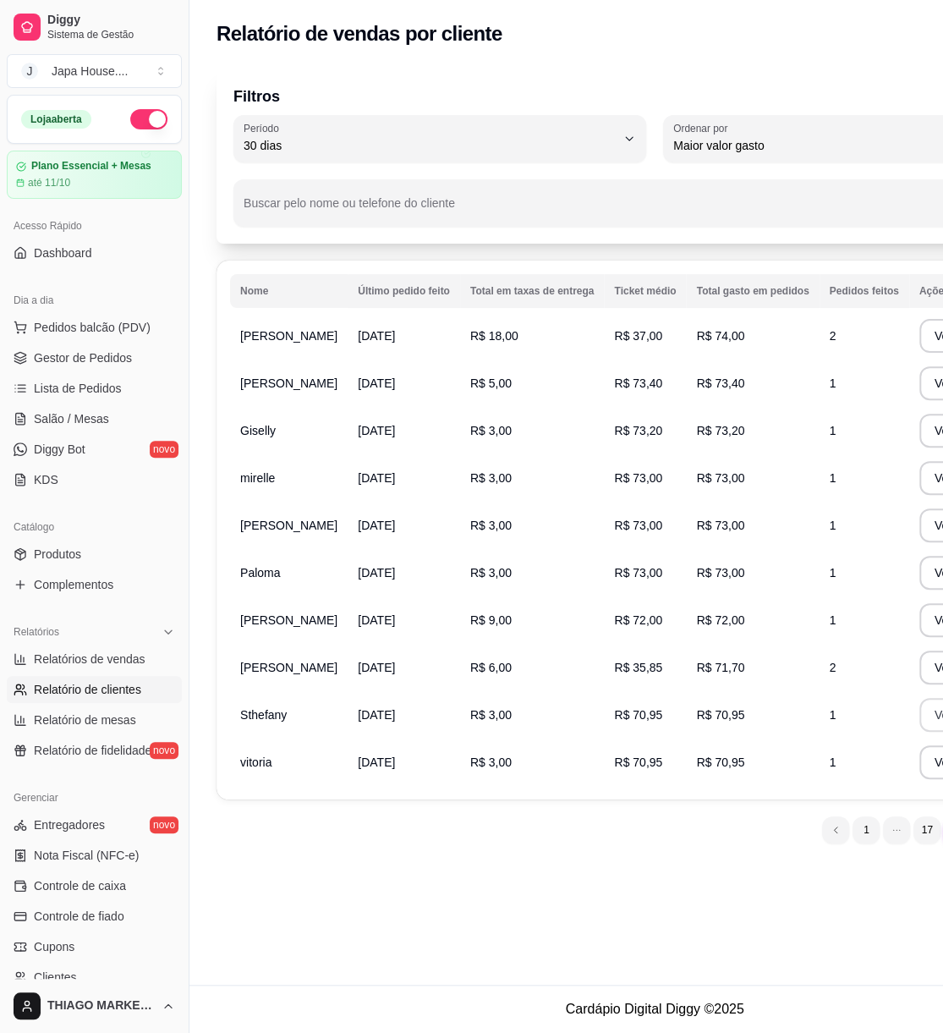
scroll to position [17, 0]
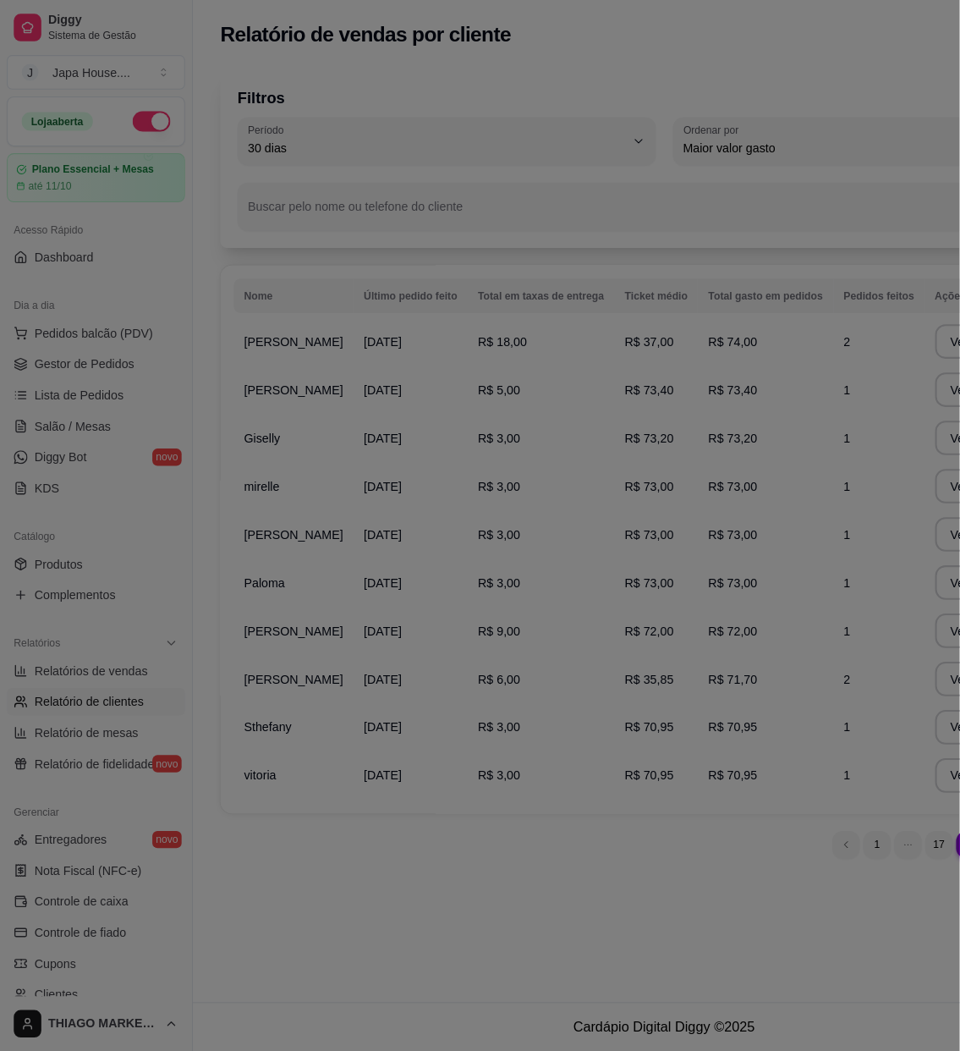
scroll to position [0, 0]
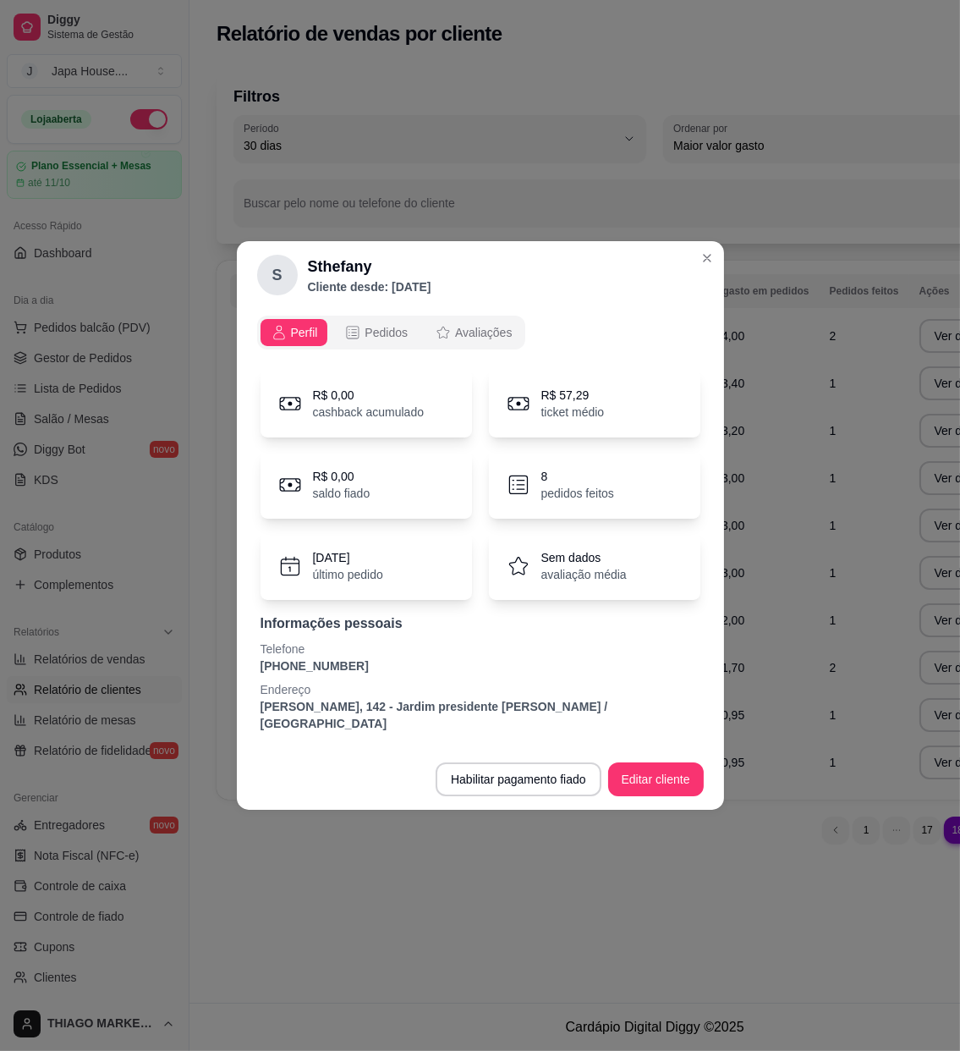
drag, startPoint x: 311, startPoint y: 676, endPoint x: 257, endPoint y: 673, distance: 54.2
click at [257, 673] on div "R$ 0,00 cashback acumulado R$ 57,29 ticket médio R$ 0,00 saldo fiado 8 pedidos …" at bounding box center [480, 551] width 447 height 382
